Goal: Information Seeking & Learning: Learn about a topic

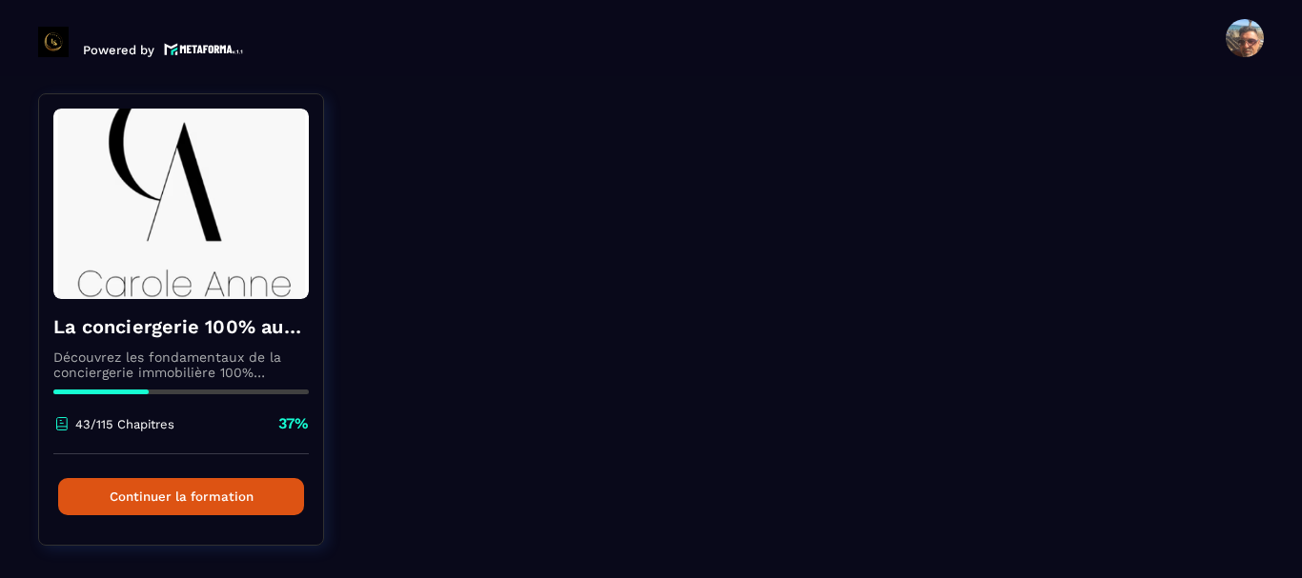
scroll to position [186, 0]
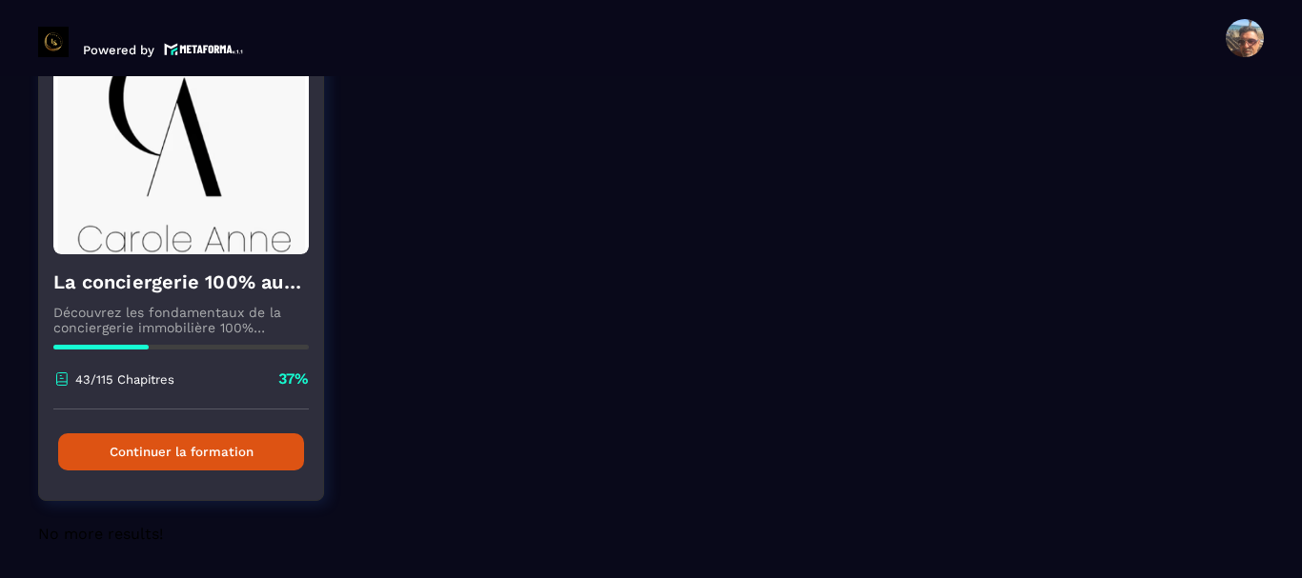
click at [240, 451] on button "Continuer la formation" at bounding box center [181, 452] width 246 height 37
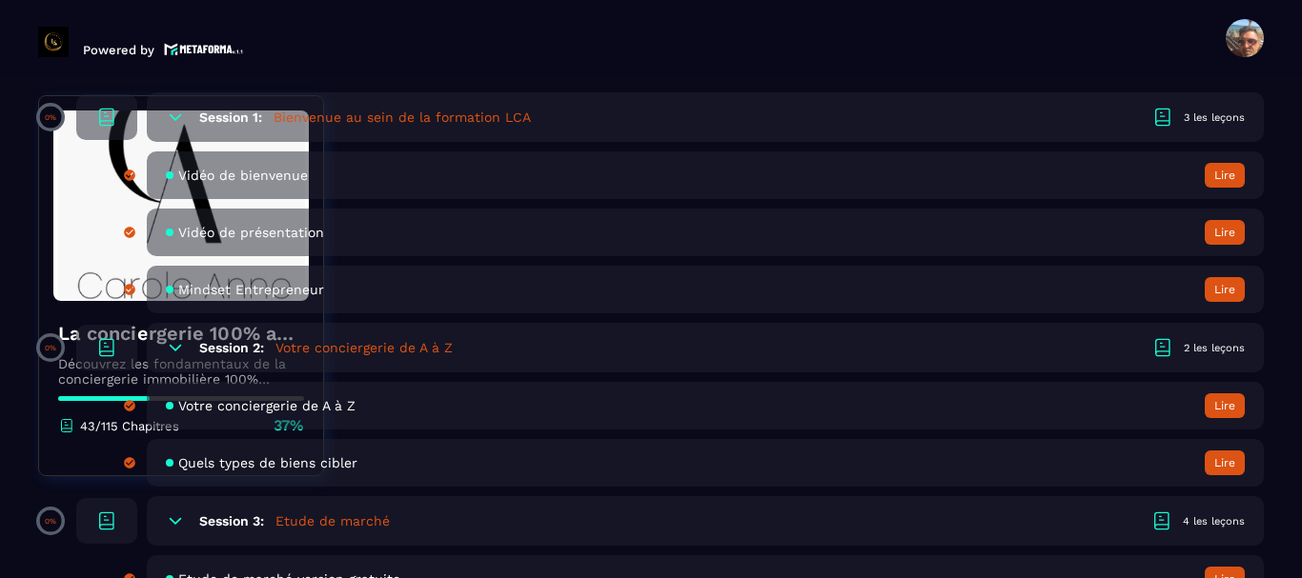
scroll to position [762, 0]
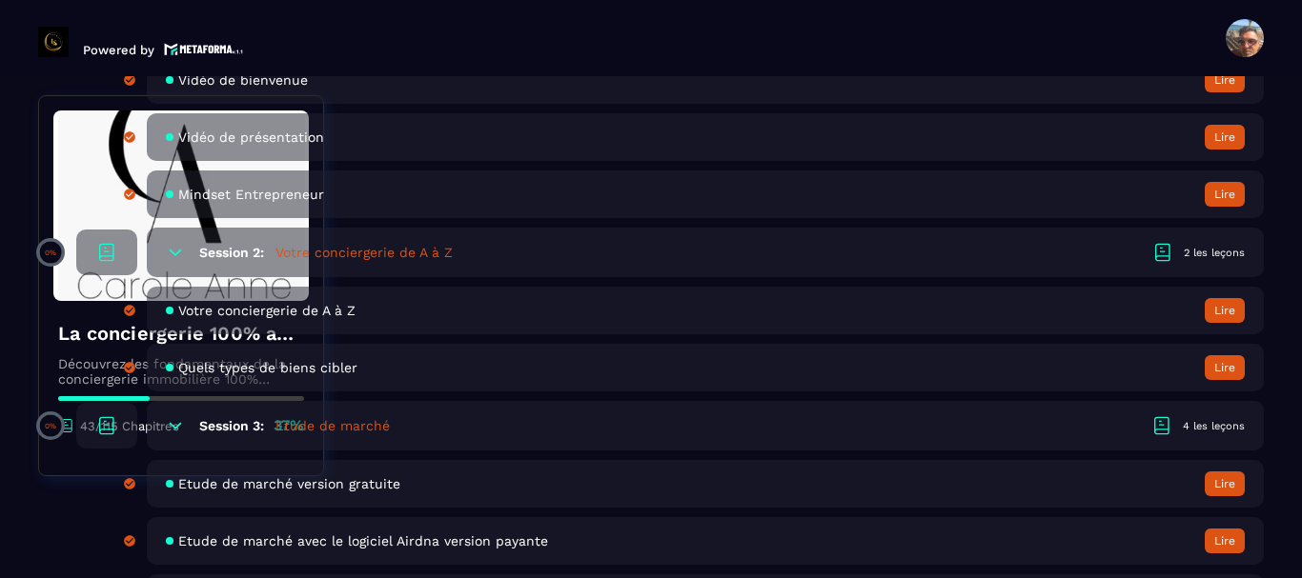
click at [373, 254] on h5 "Votre conciergerie de A à Z" at bounding box center [363, 252] width 177 height 19
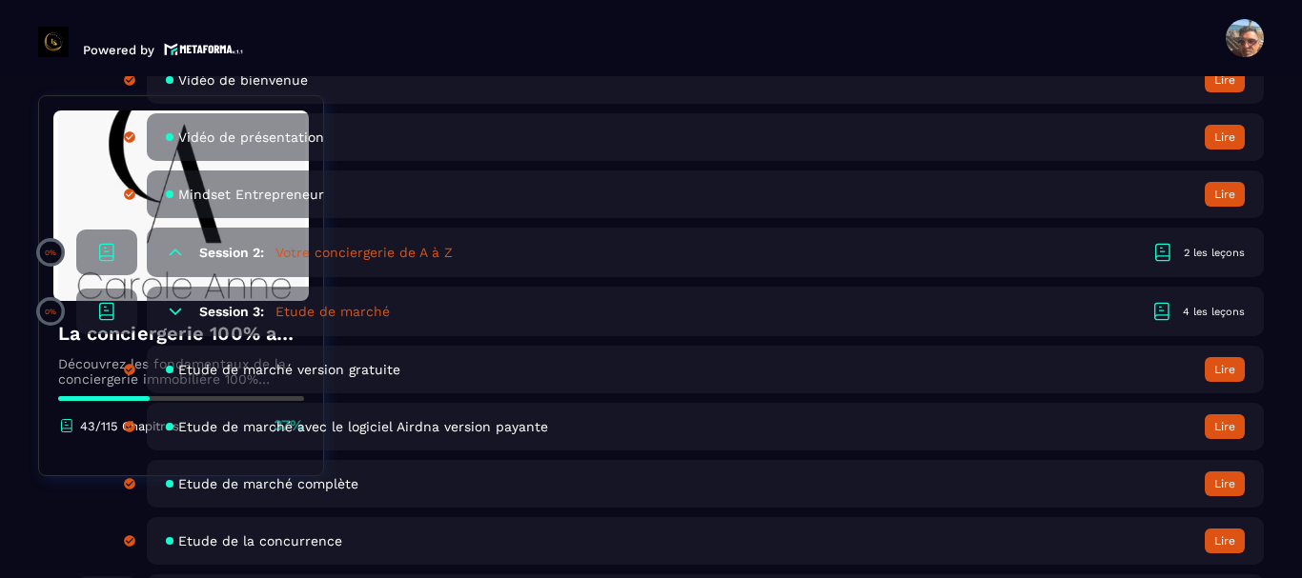
click at [373, 254] on h5 "Votre conciergerie de A à Z" at bounding box center [363, 252] width 177 height 19
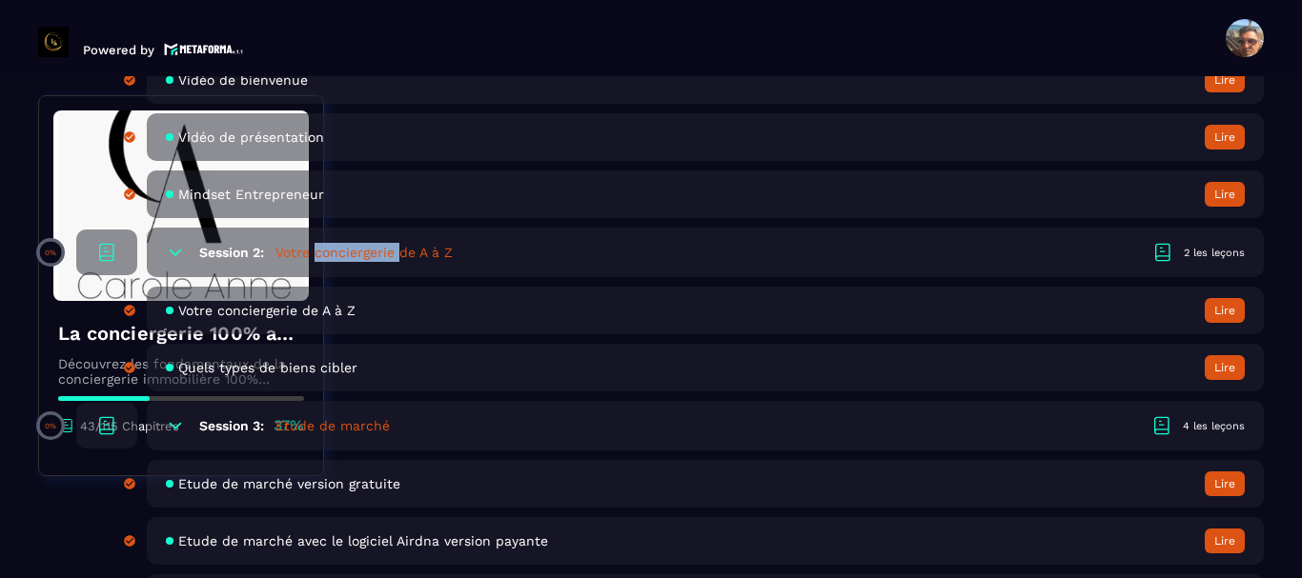
click at [373, 254] on h5 "Votre conciergerie de A à Z" at bounding box center [363, 252] width 177 height 19
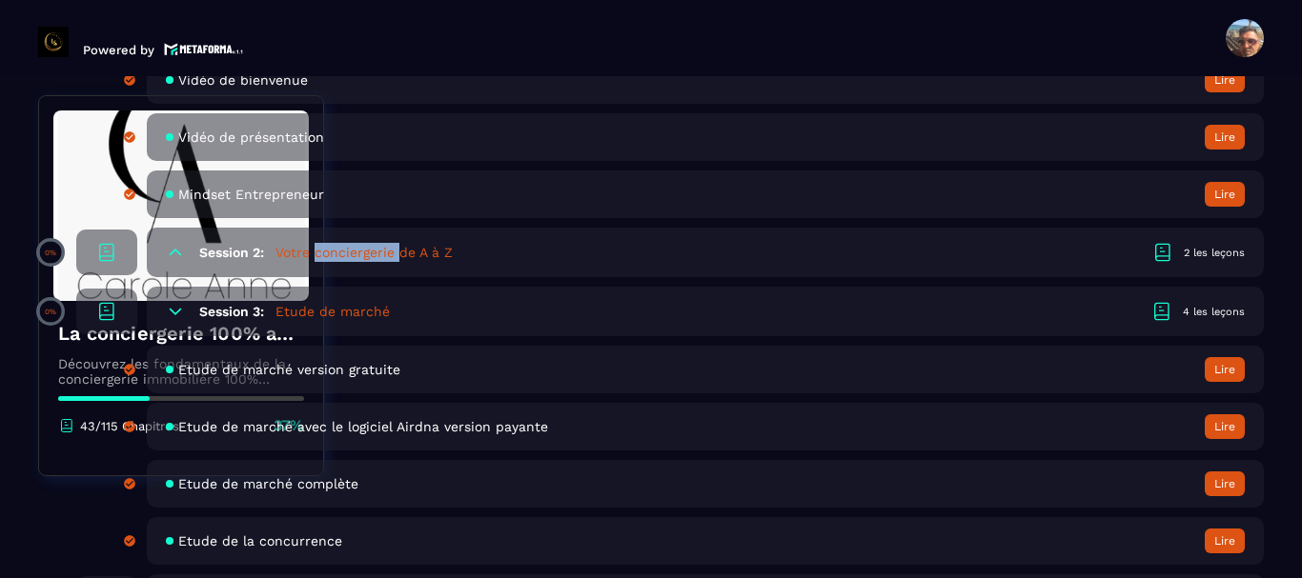
click at [373, 254] on h5 "Votre conciergerie de A à Z" at bounding box center [363, 252] width 177 height 19
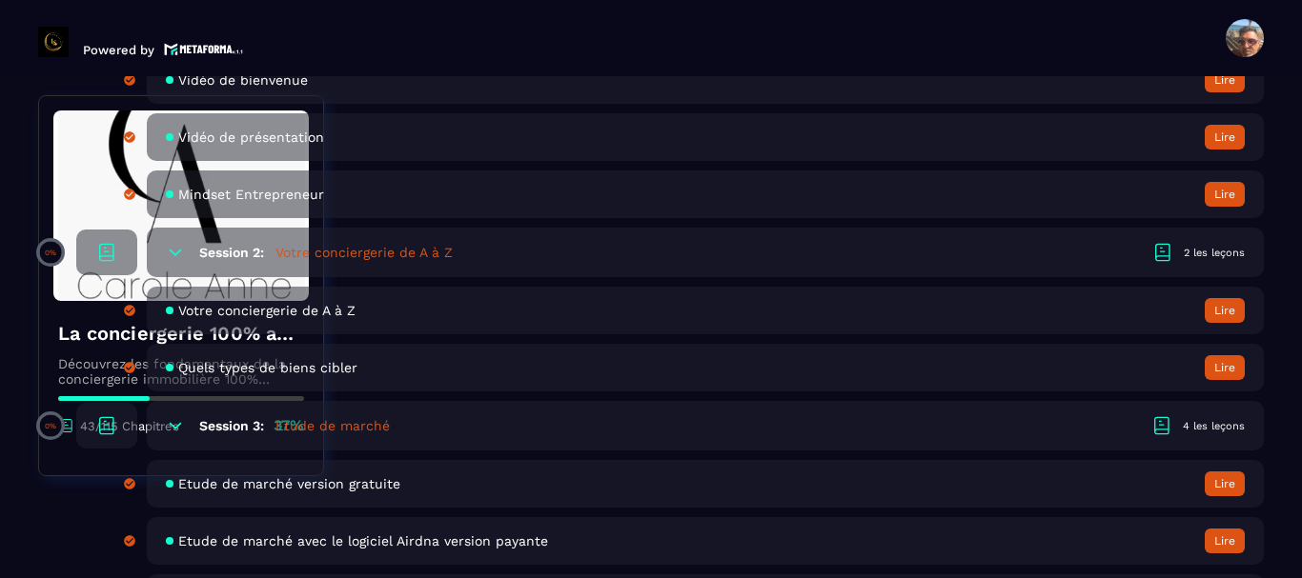
click at [316, 311] on span "Votre conciergerie de A à Z" at bounding box center [266, 310] width 177 height 15
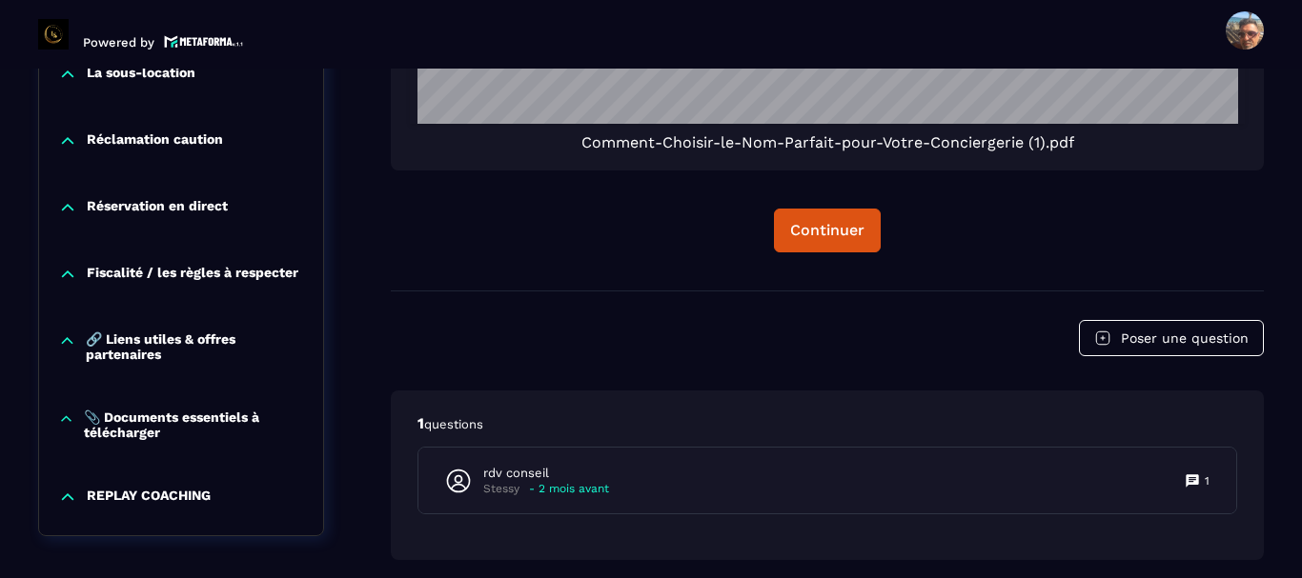
scroll to position [3039, 0]
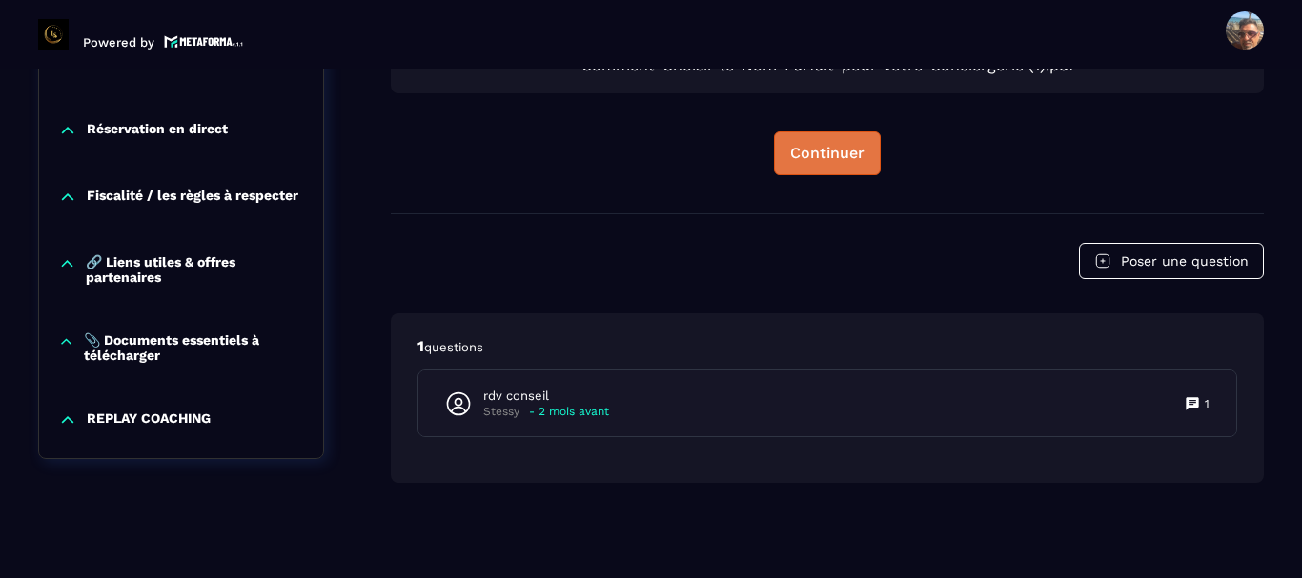
click at [792, 165] on button "Continuer" at bounding box center [827, 154] width 107 height 44
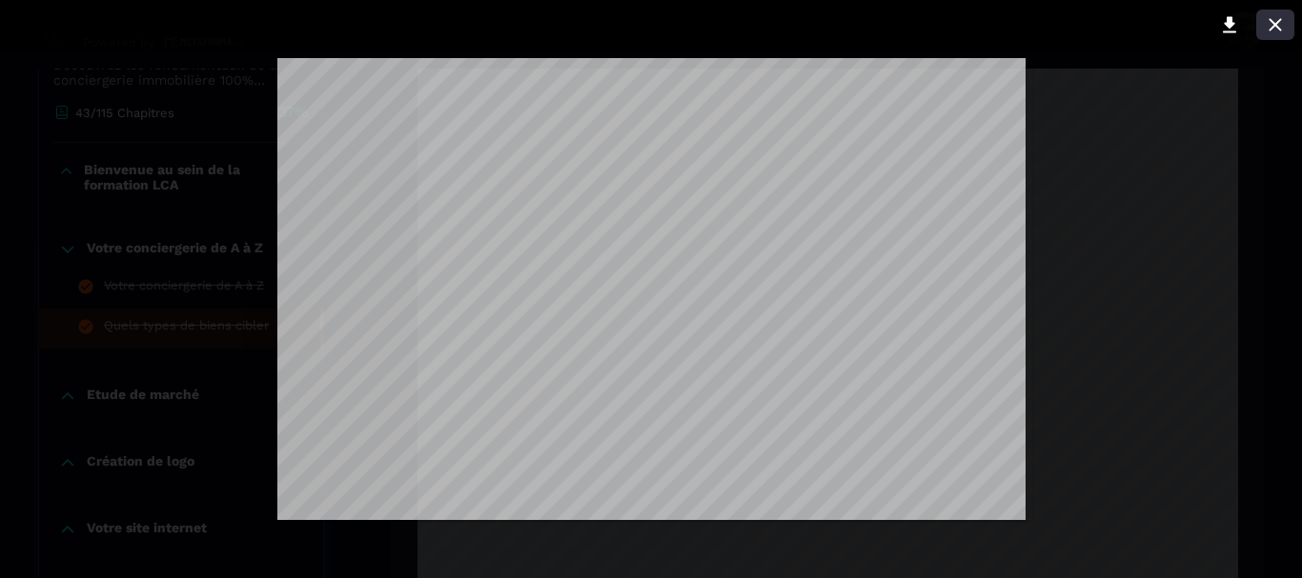
click at [1276, 25] on icon at bounding box center [1274, 24] width 12 height 12
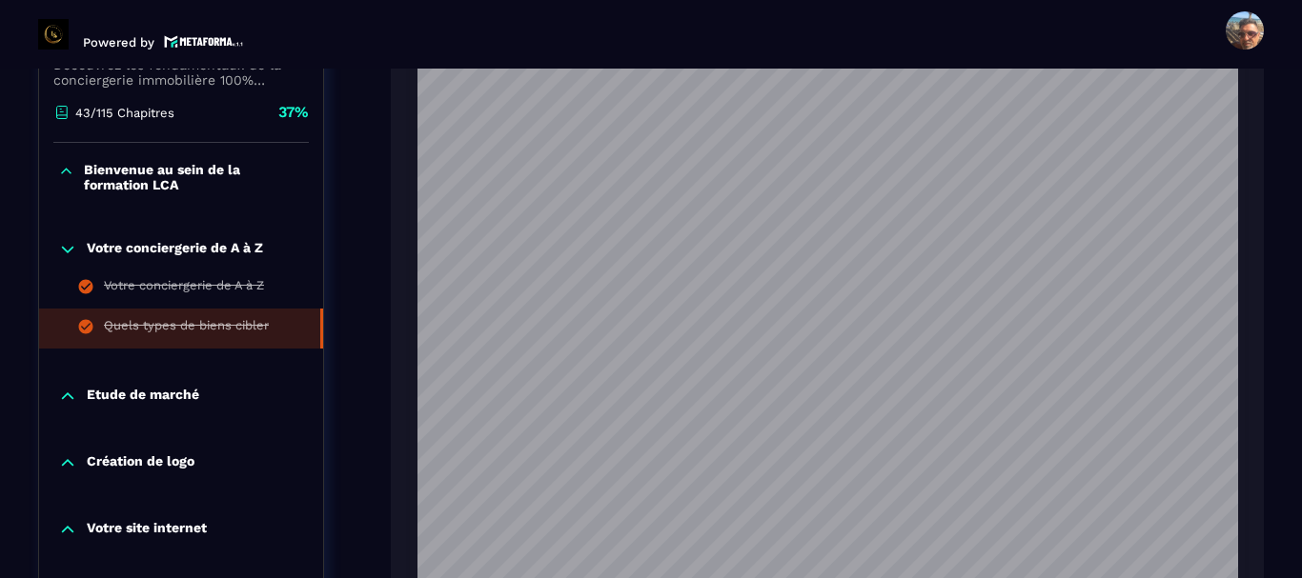
scroll to position [342, 0]
click at [808, 31] on header "Powered by [PERSON_NAME] [EMAIL_ADDRESS][DOMAIN_NAME] Formations Questions Comm…" at bounding box center [651, 30] width 1302 height 76
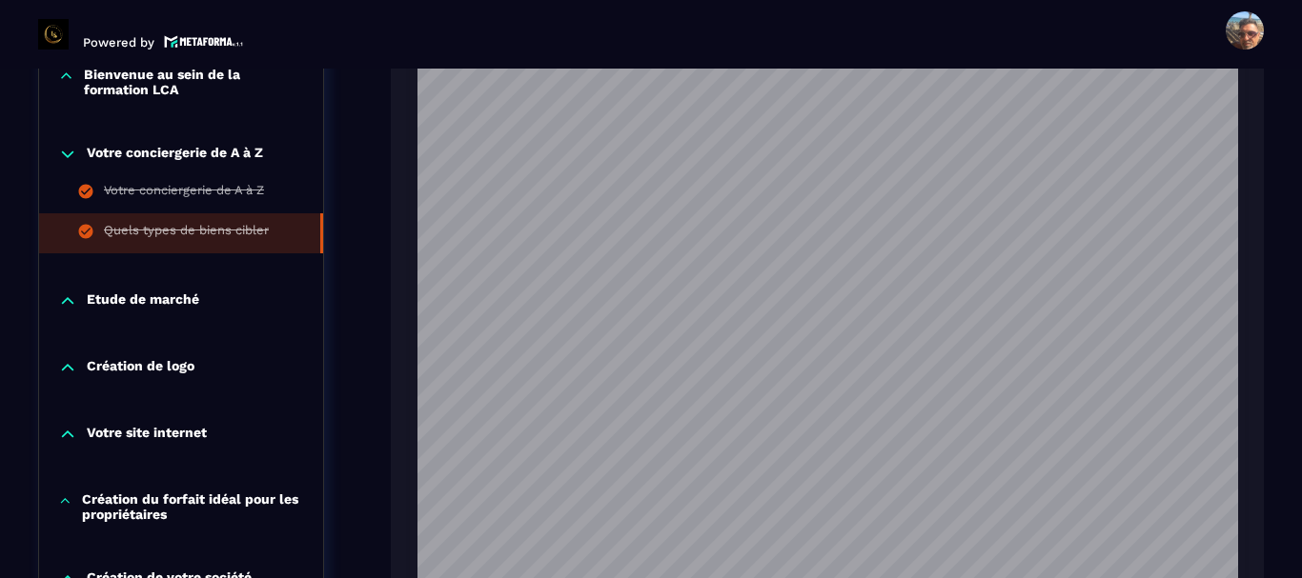
click at [152, 358] on p "Création de logo" at bounding box center [141, 367] width 108 height 19
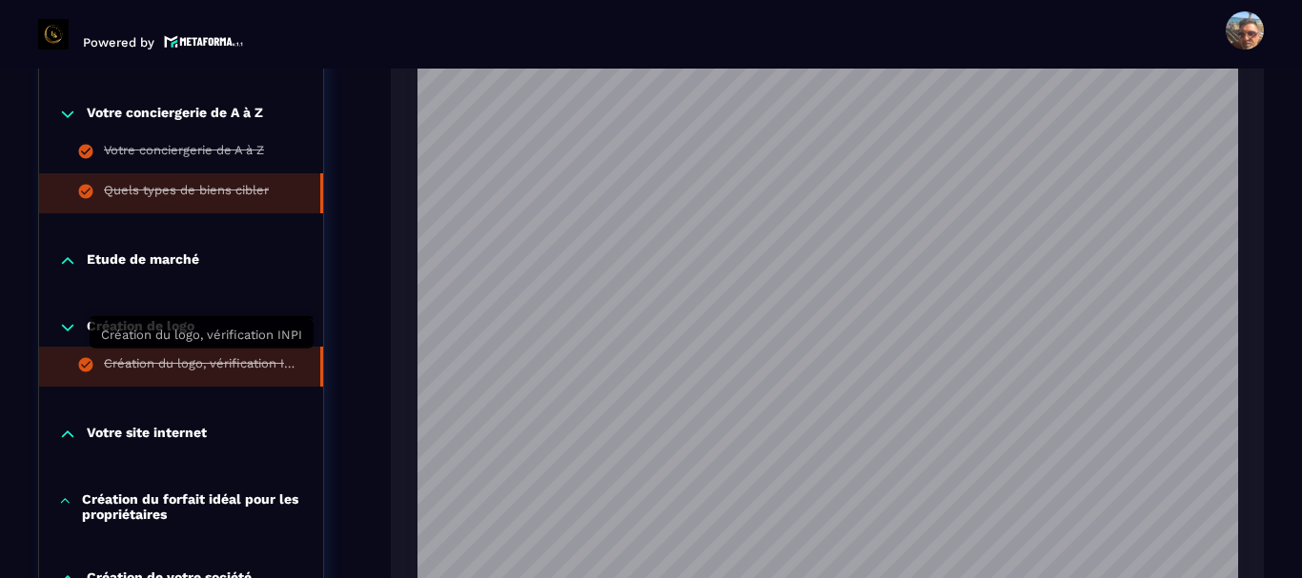
click at [152, 358] on div "Création du logo, vérification INPI" at bounding box center [202, 366] width 197 height 21
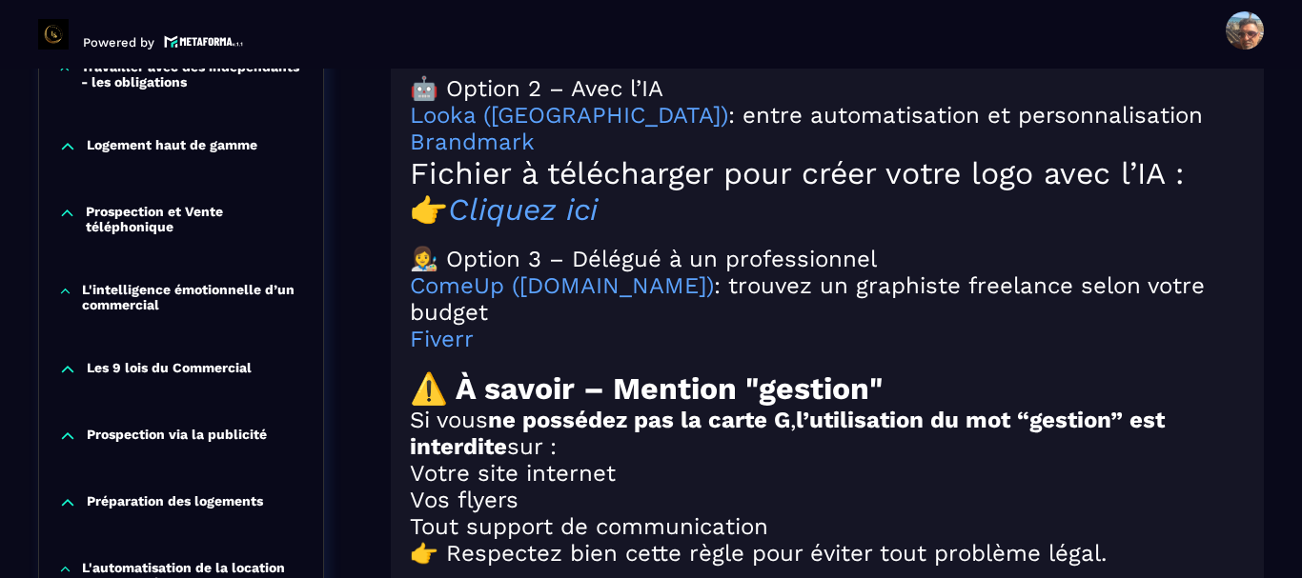
scroll to position [2200, 0]
